Goal: Transaction & Acquisition: Purchase product/service

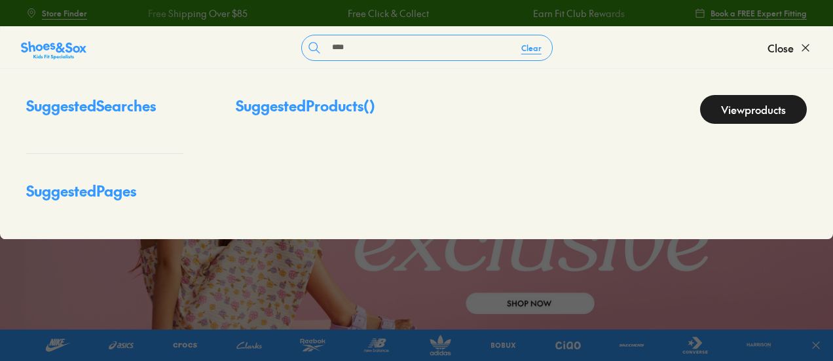
type input "****"
click at [762, 111] on link "View products" at bounding box center [753, 109] width 107 height 29
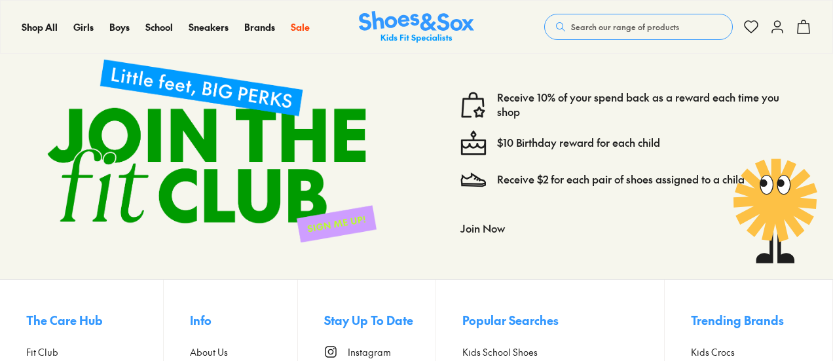
scroll to position [131, 0]
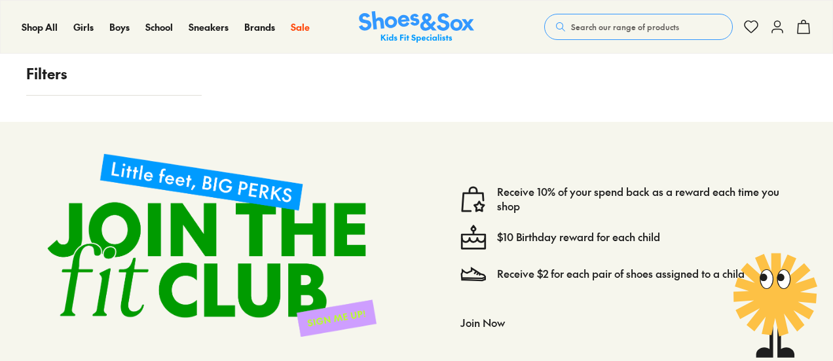
click at [50, 78] on p "Filters" at bounding box center [113, 74] width 175 height 22
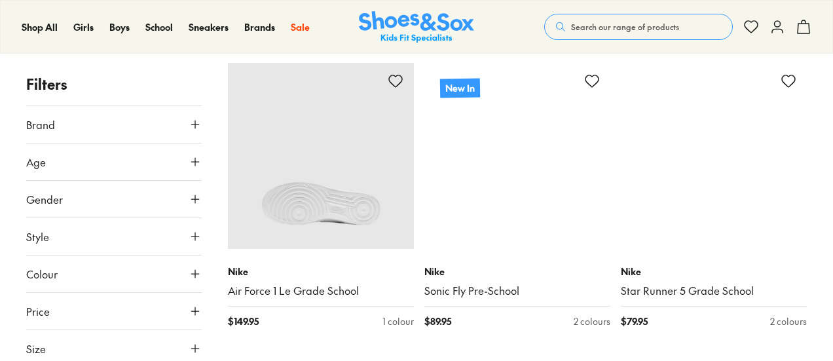
scroll to position [262, 0]
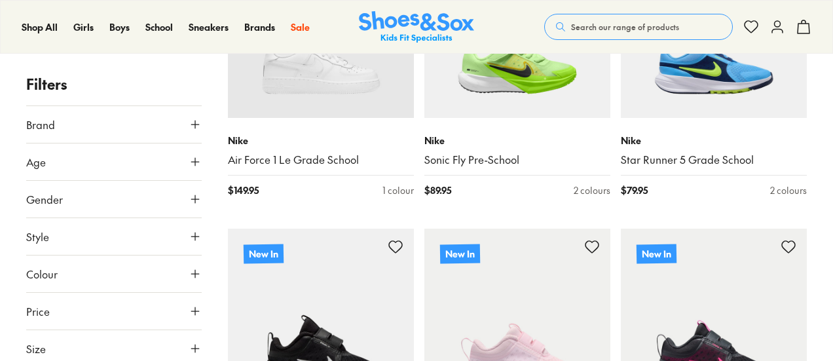
click at [201, 348] on icon at bounding box center [195, 348] width 13 height 13
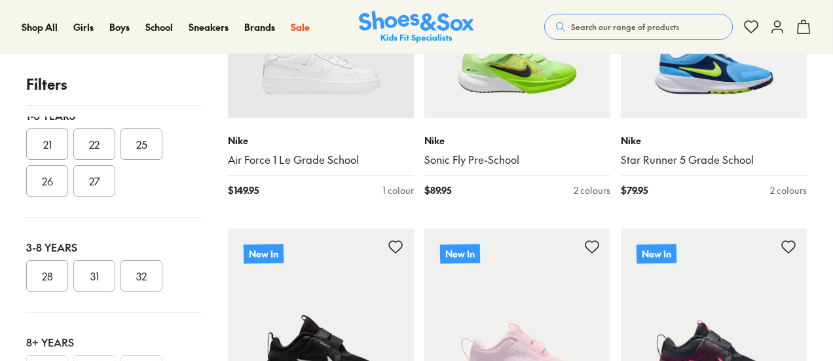
scroll to position [0, 0]
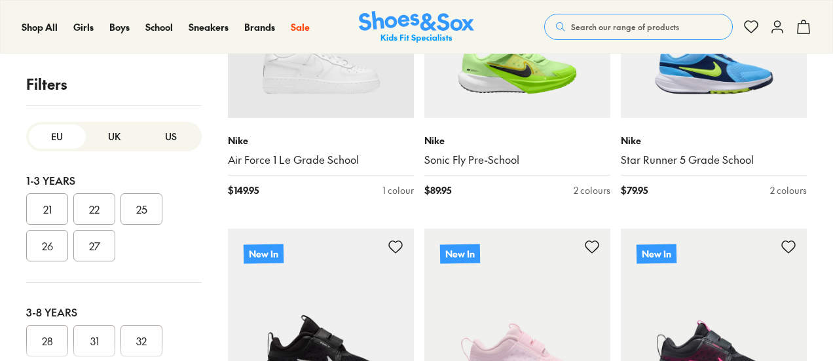
click at [111, 136] on button "UK" at bounding box center [114, 136] width 57 height 24
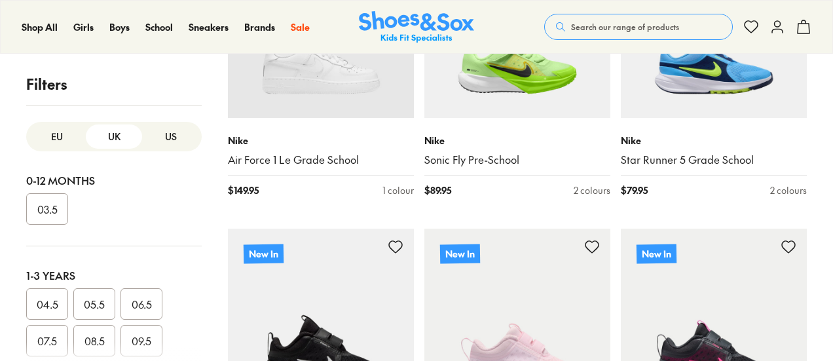
click at [166, 129] on button "US" at bounding box center [170, 136] width 57 height 24
click at [145, 333] on button "010" at bounding box center [141, 340] width 42 height 31
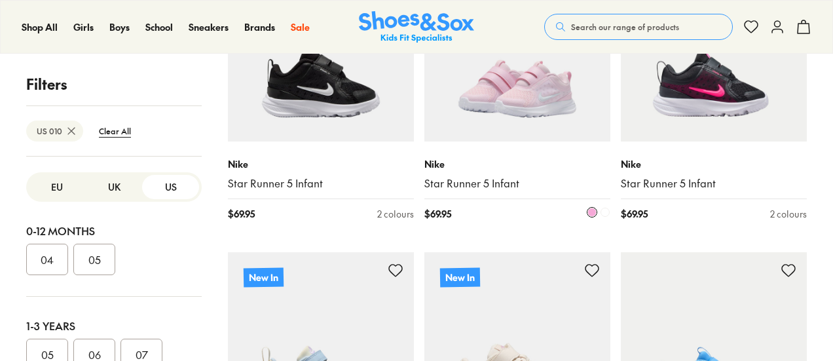
scroll to position [327, 0]
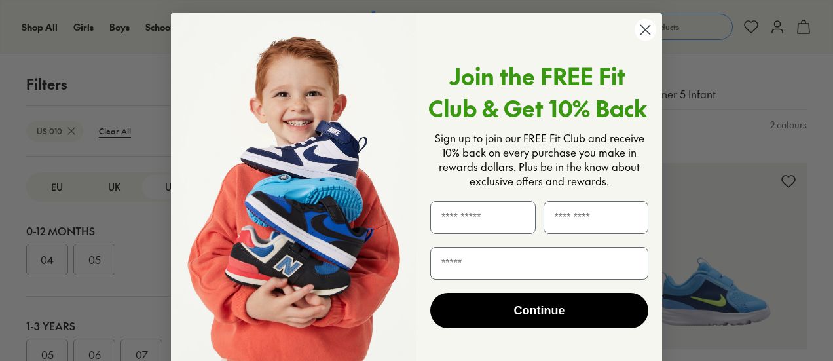
click at [644, 31] on icon "Close dialog" at bounding box center [645, 30] width 9 height 9
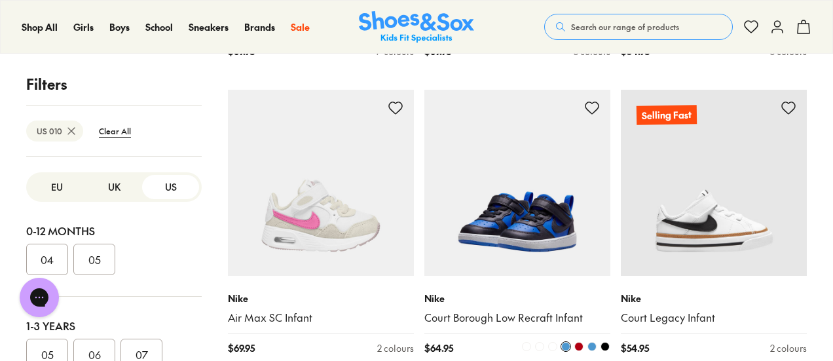
scroll to position [1637, 0]
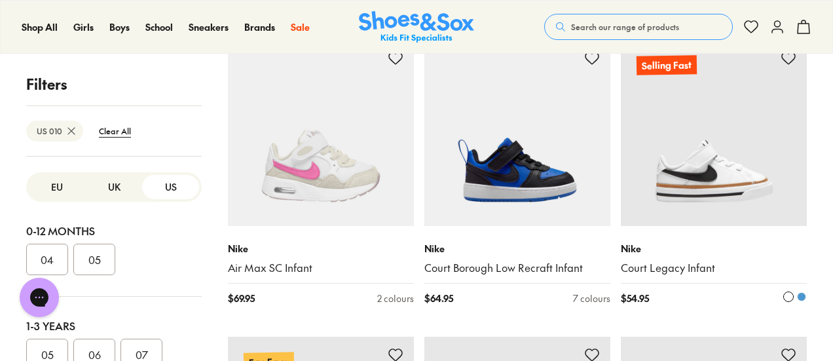
click at [719, 130] on img at bounding box center [714, 133] width 186 height 186
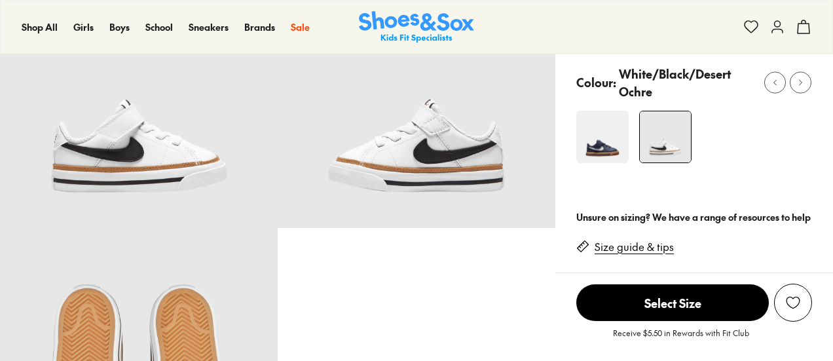
scroll to position [131, 0]
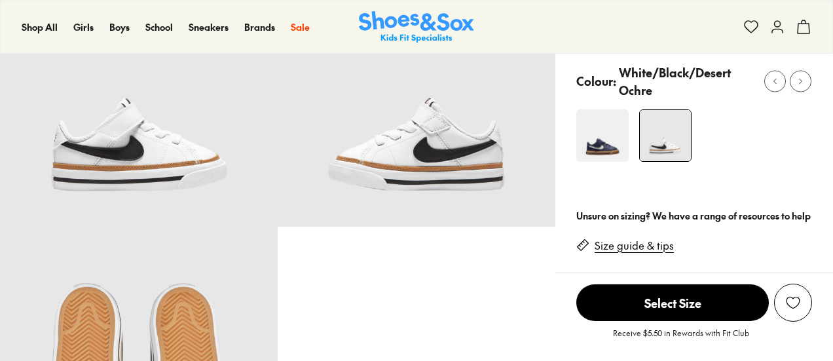
click at [745, 304] on span "Select Size" at bounding box center [672, 302] width 192 height 37
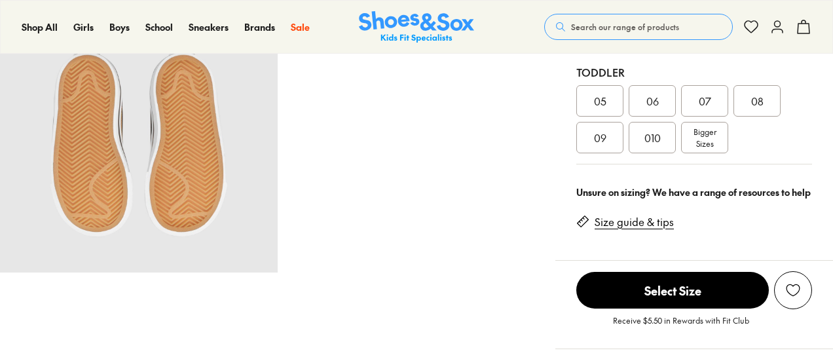
scroll to position [393, 0]
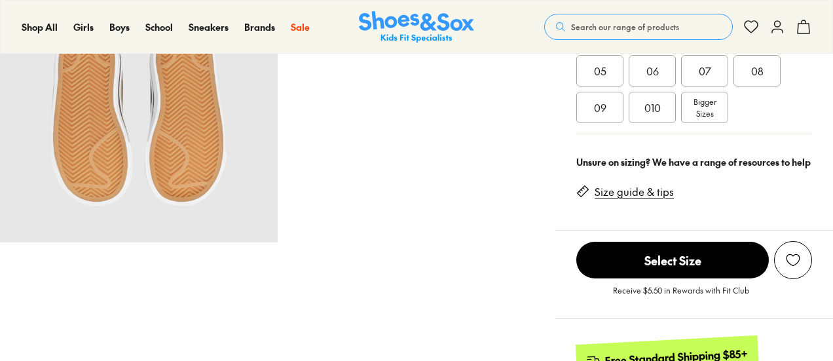
click at [660, 103] on div "010" at bounding box center [652, 107] width 47 height 31
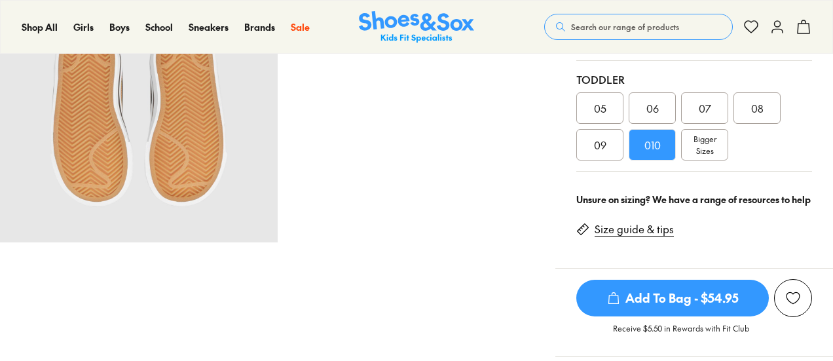
click at [670, 289] on span "Add To Bag - $54.95" at bounding box center [672, 298] width 192 height 37
select select "*"
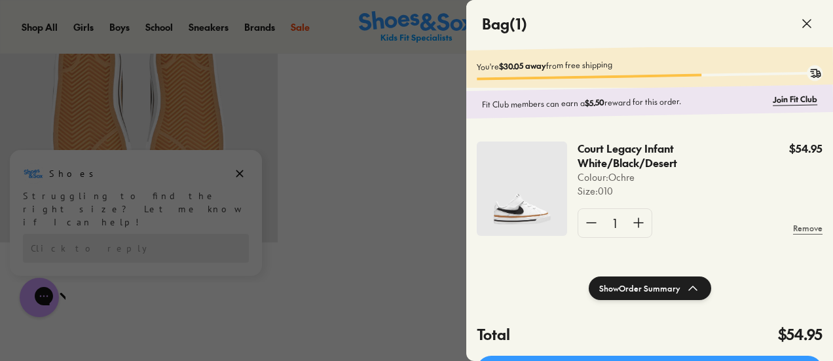
click at [809, 27] on icon at bounding box center [807, 24] width 16 height 16
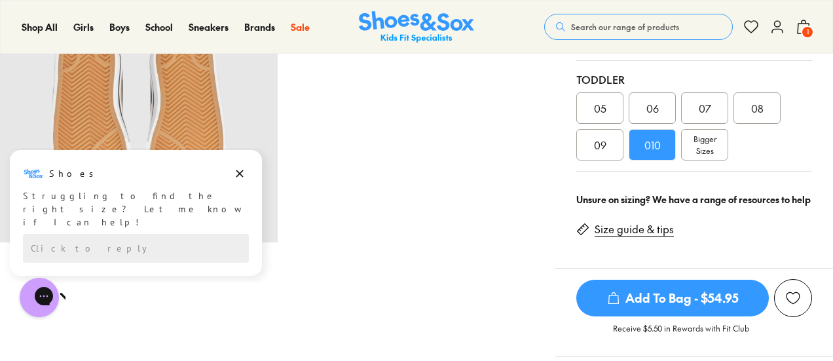
click at [780, 27] on icon at bounding box center [777, 27] width 16 height 16
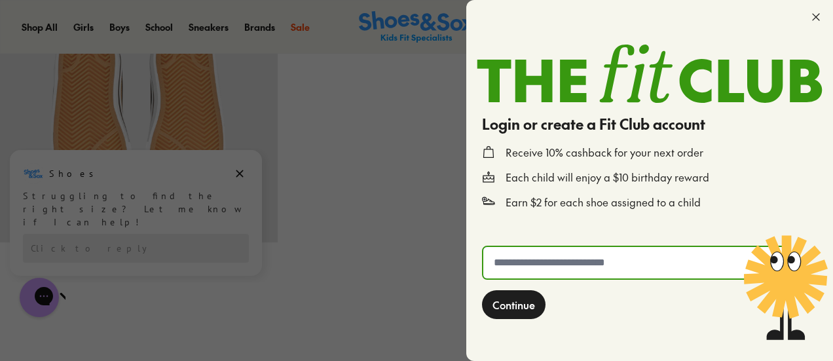
click at [513, 253] on input "text" at bounding box center [635, 262] width 304 height 31
type input "**********"
click at [504, 308] on span "Continue" at bounding box center [513, 305] width 43 height 16
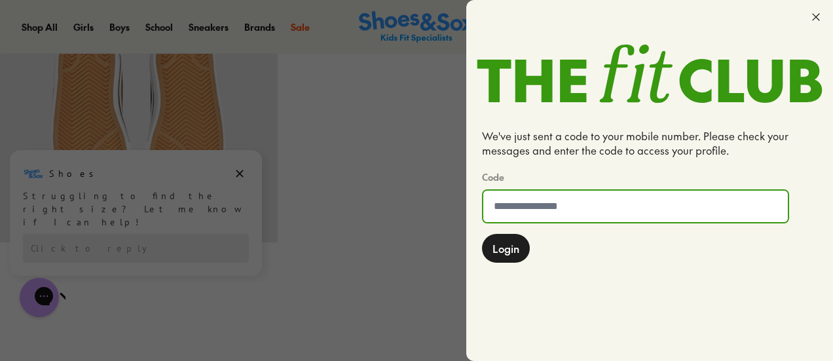
click at [521, 202] on input at bounding box center [635, 206] width 304 height 31
type input "******"
click at [519, 241] on span "Login" at bounding box center [505, 248] width 27 height 16
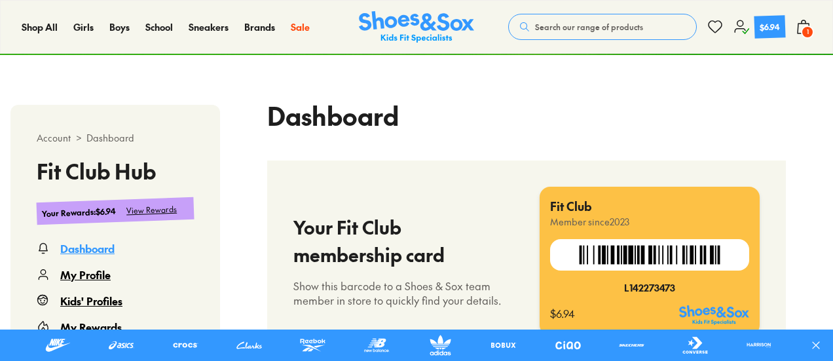
scroll to position [327, 0]
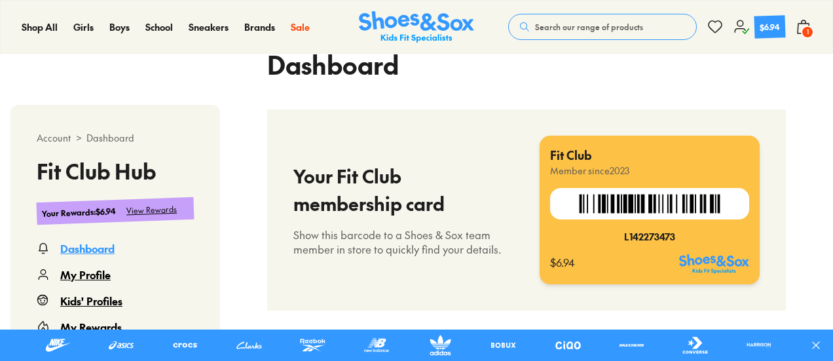
click at [809, 35] on span "1" at bounding box center [807, 32] width 13 height 13
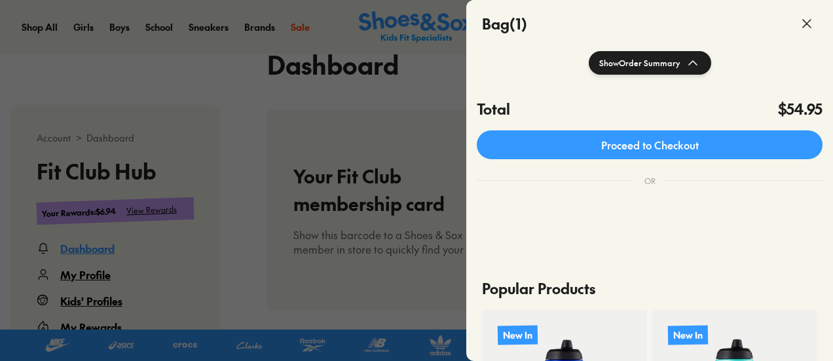
scroll to position [262, 0]
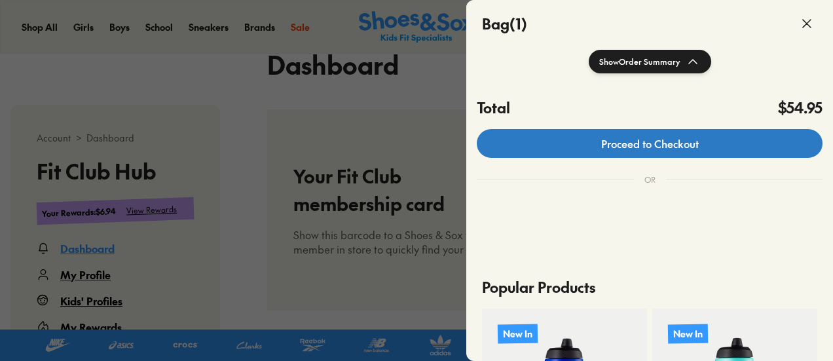
click at [593, 153] on link "Proceed to Checkout" at bounding box center [650, 143] width 346 height 29
click at [687, 145] on link "Proceed to Checkout" at bounding box center [650, 143] width 346 height 29
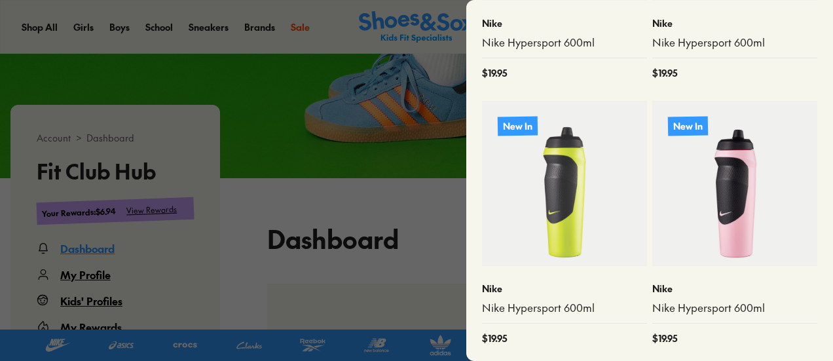
scroll to position [0, 0]
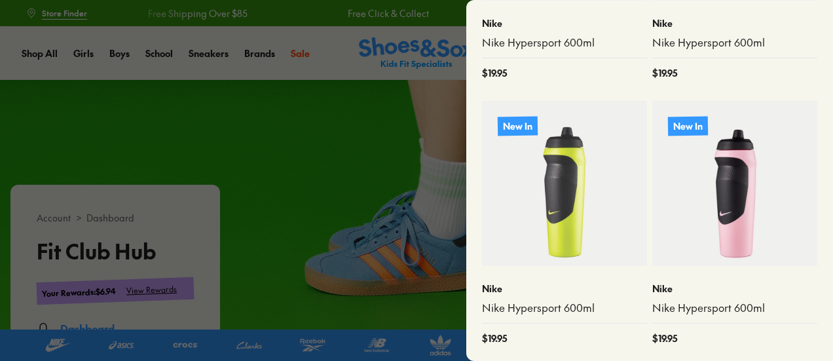
click at [822, 46] on div "Popular Products New In Nike Nike Hypersport 600ml $ 19.95 New In Nike Nike Hyp…" at bounding box center [650, 77] width 346 height 568
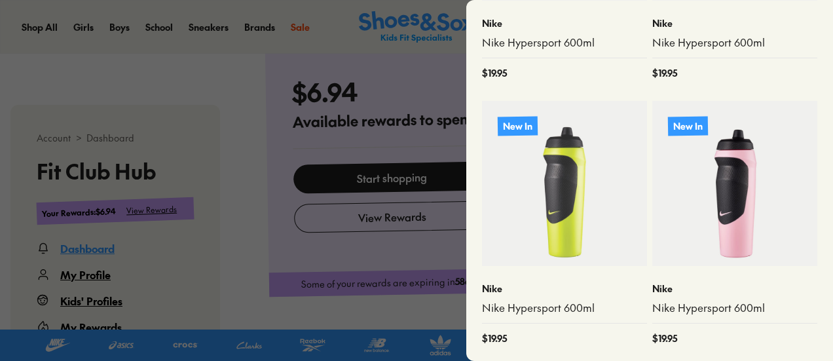
scroll to position [720, 0]
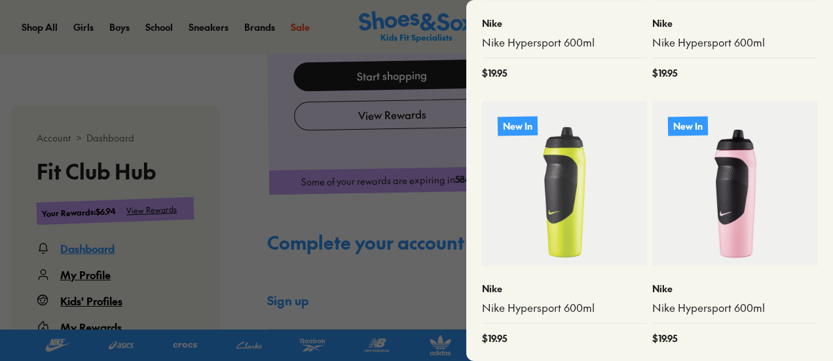
click at [744, 67] on div "$ 19.95" at bounding box center [734, 73] width 165 height 14
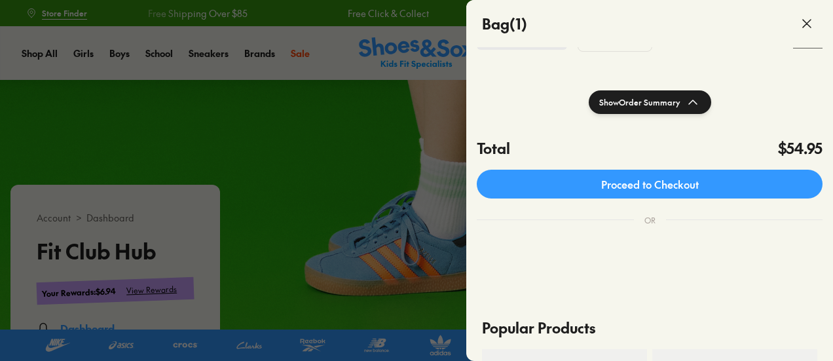
scroll to position [222, 0]
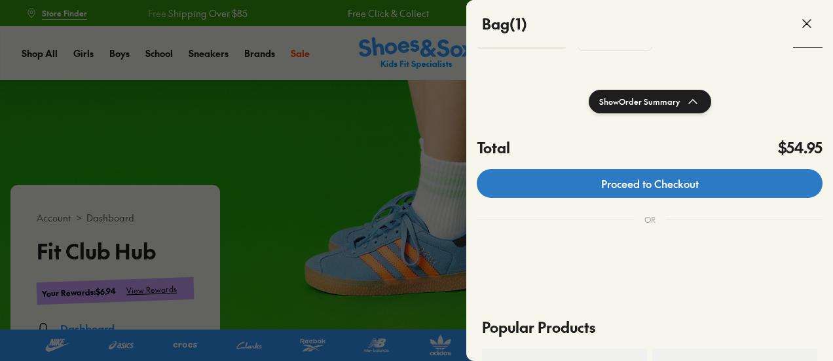
click at [648, 188] on link "Proceed to Checkout" at bounding box center [650, 183] width 346 height 29
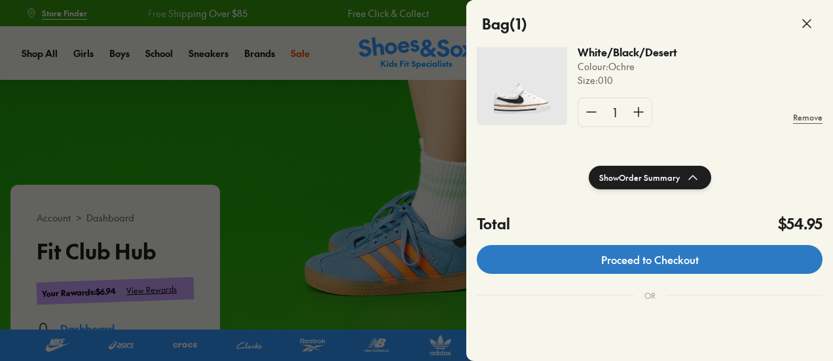
scroll to position [149, 0]
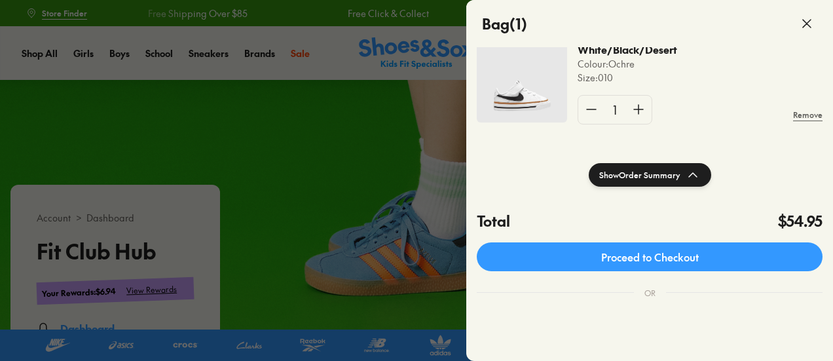
click at [479, 324] on shop-pay-wallet-button at bounding box center [478, 317] width 3 height 14
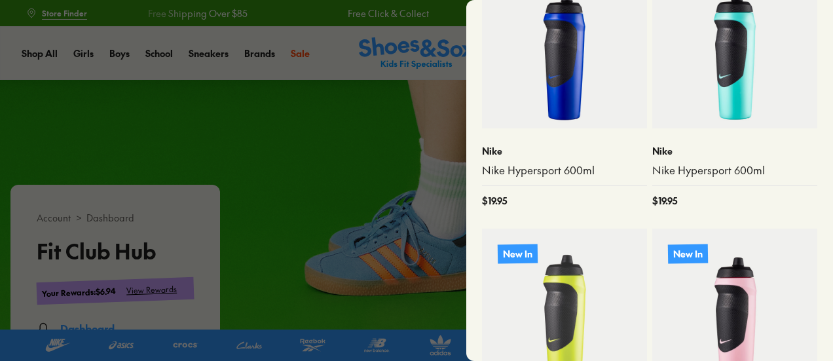
scroll to position [625, 0]
